Goal: Information Seeking & Learning: Learn about a topic

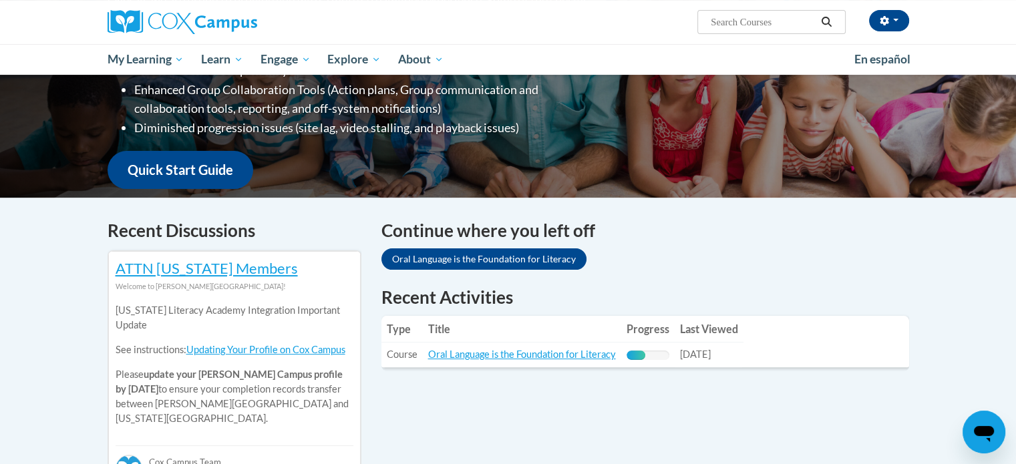
scroll to position [328, 0]
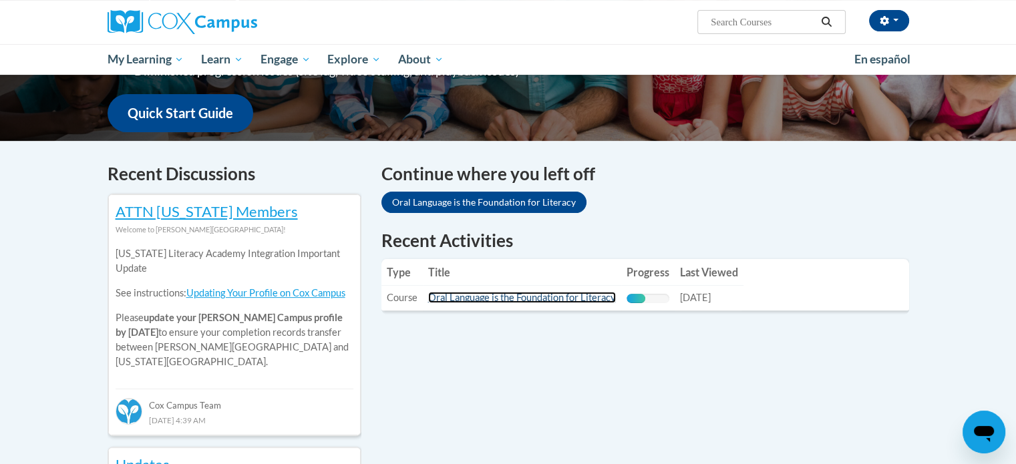
click at [485, 297] on link "Oral Language is the Foundation for Literacy" at bounding box center [522, 297] width 188 height 11
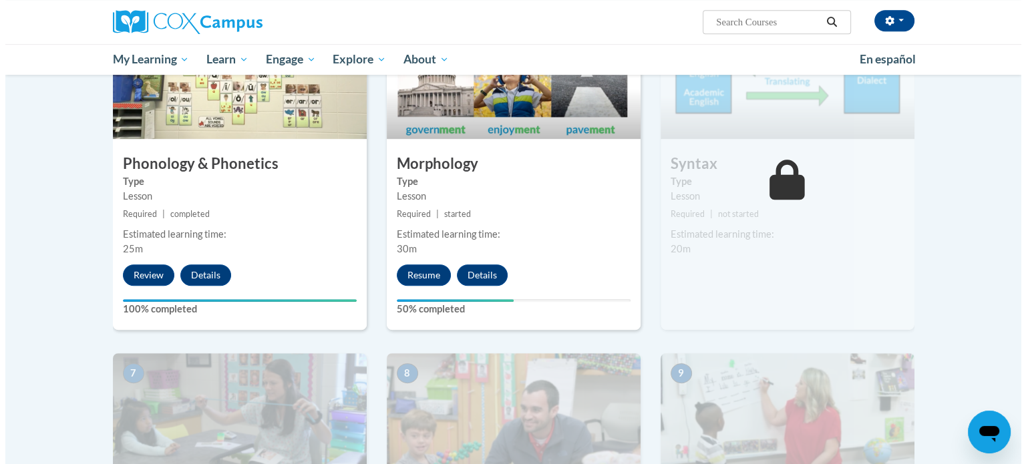
scroll to position [735, 0]
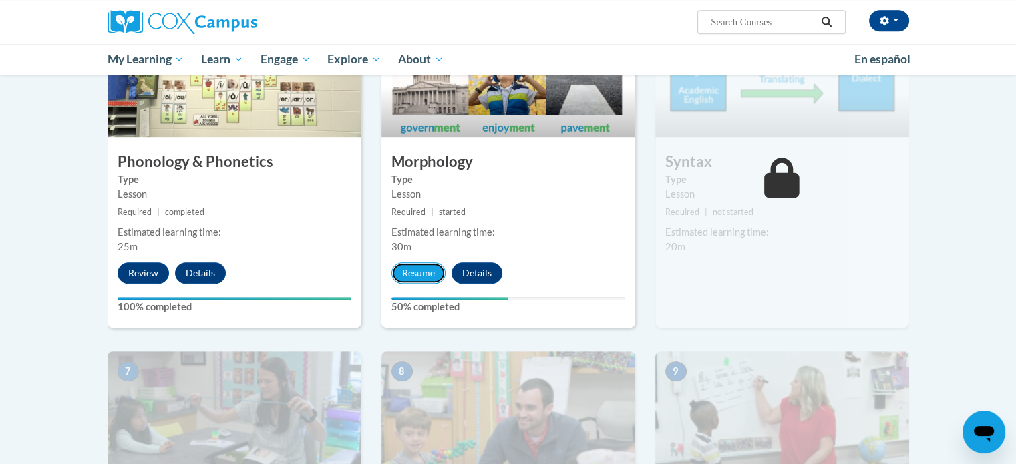
click at [414, 272] on button "Resume" at bounding box center [419, 273] width 54 height 21
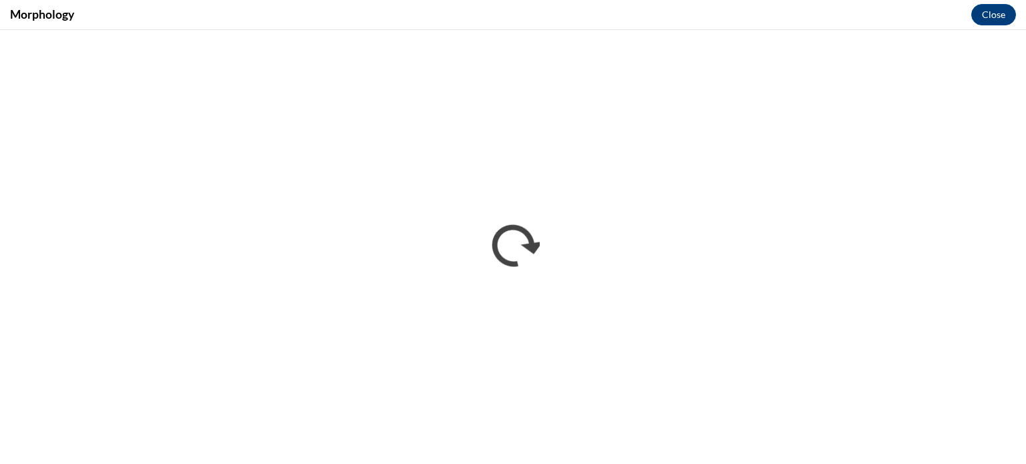
scroll to position [0, 0]
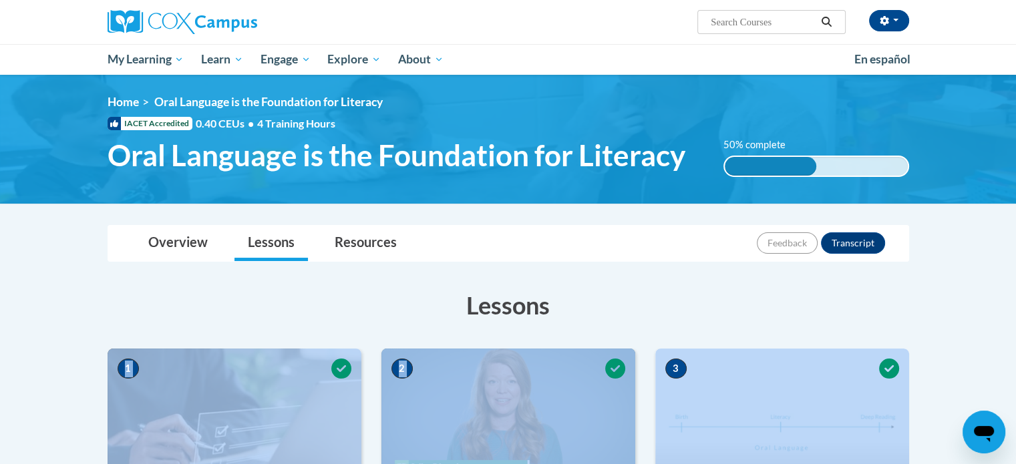
drag, startPoint x: 0, startPoint y: 0, endPoint x: 938, endPoint y: 390, distance: 1015.9
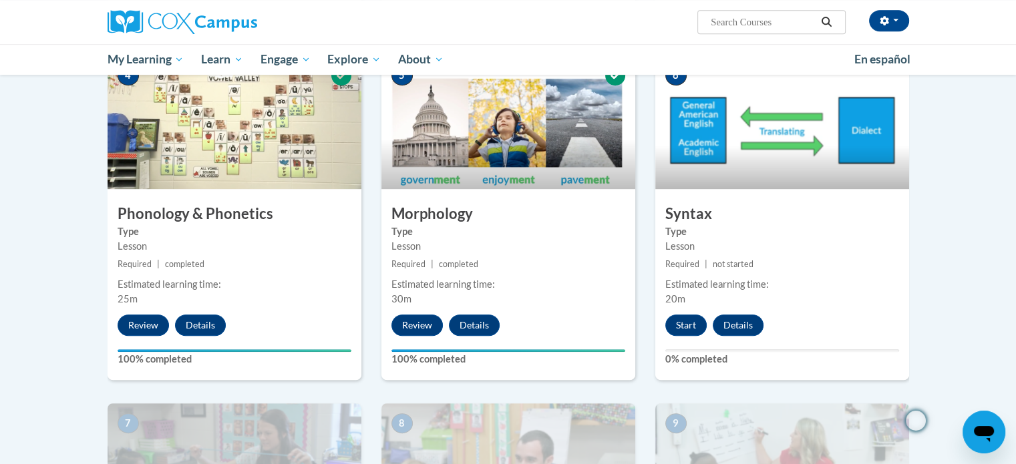
scroll to position [680, 0]
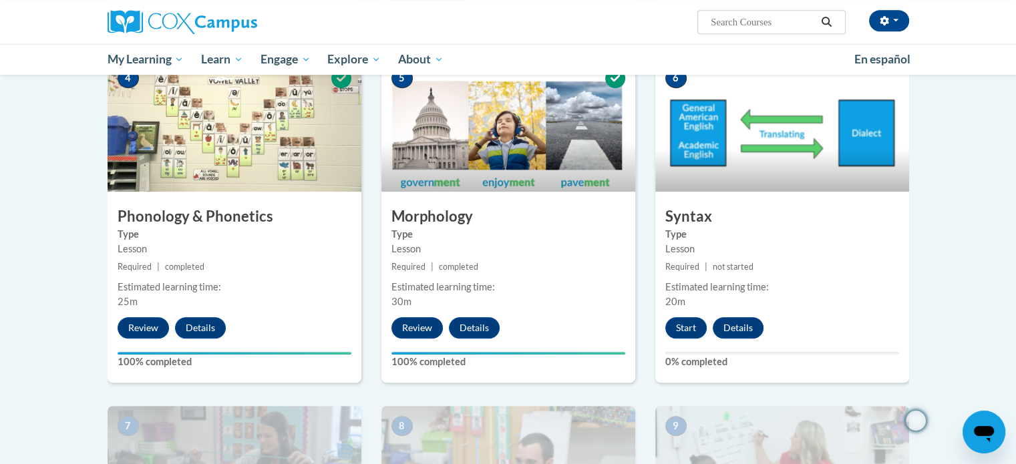
click at [40, 259] on body "Michelle Jordan (America/New_York UTC-04:00) My Profile Inbox My Transcripts Lo…" at bounding box center [508, 349] width 1016 height 2059
click at [53, 283] on body "Michelle Jordan (America/New_York UTC-04:00) My Profile Inbox My Transcripts Lo…" at bounding box center [508, 349] width 1016 height 2059
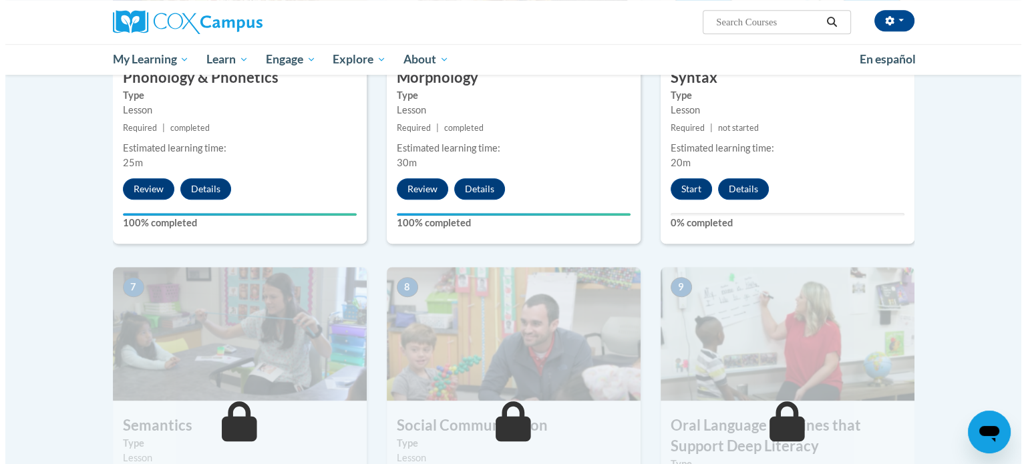
scroll to position [822, 0]
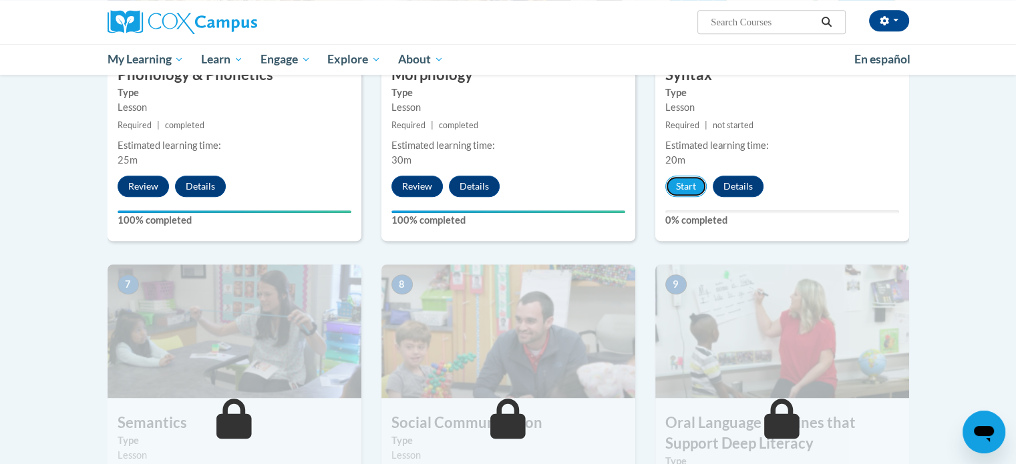
click at [679, 184] on button "Start" at bounding box center [686, 186] width 41 height 21
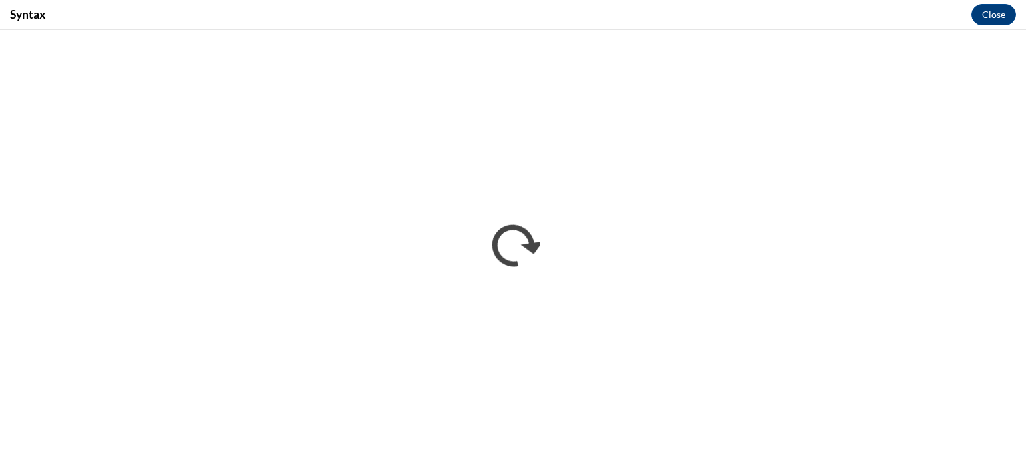
scroll to position [0, 0]
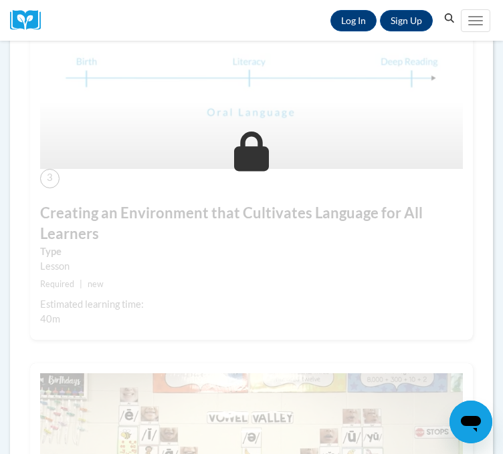
click at [372, 259] on label "Type" at bounding box center [251, 252] width 422 height 15
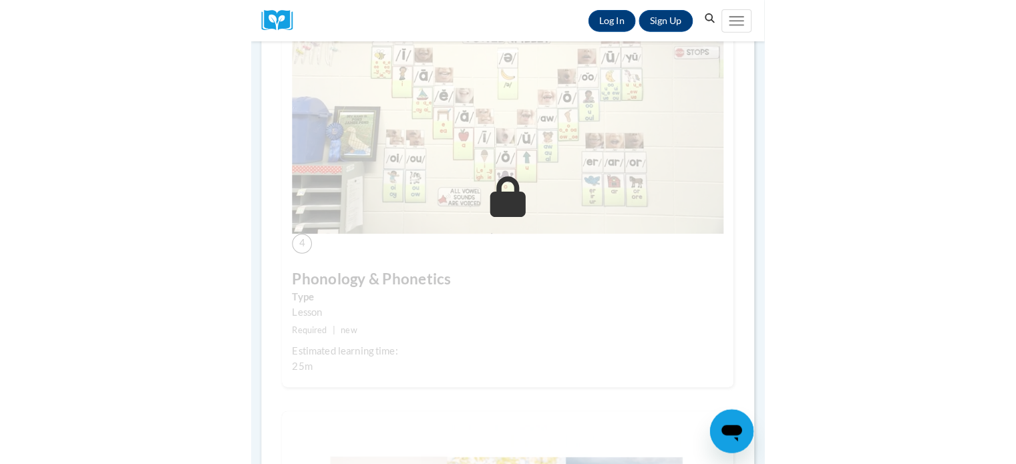
scroll to position [1411, 0]
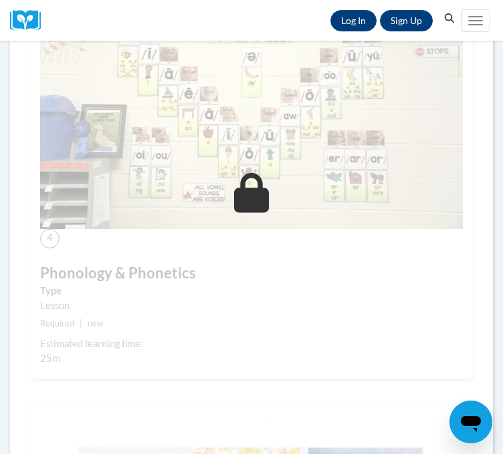
click at [221, 184] on img at bounding box center [251, 111] width 422 height 237
